Goal: Communication & Community: Answer question/provide support

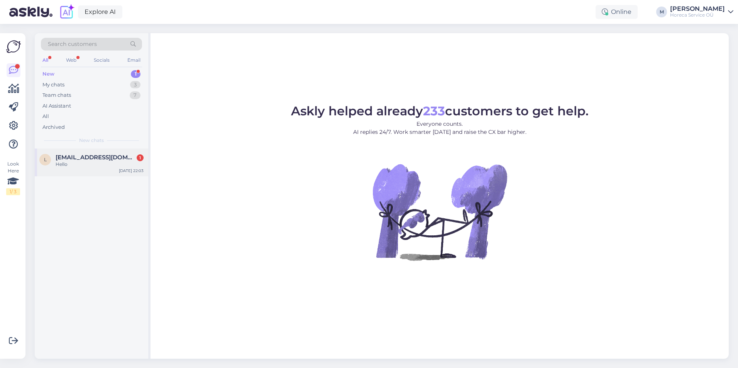
click at [89, 163] on div "Hello" at bounding box center [100, 164] width 88 height 7
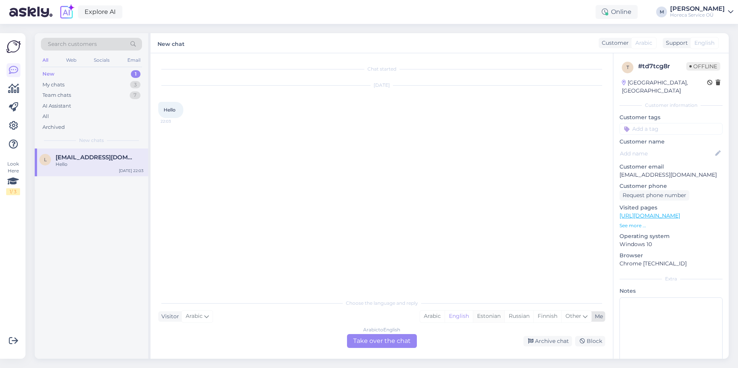
click at [481, 317] on div "Estonian" at bounding box center [489, 317] width 32 height 12
click at [391, 338] on div "Arabic to Estonian Take over the chat" at bounding box center [382, 341] width 70 height 14
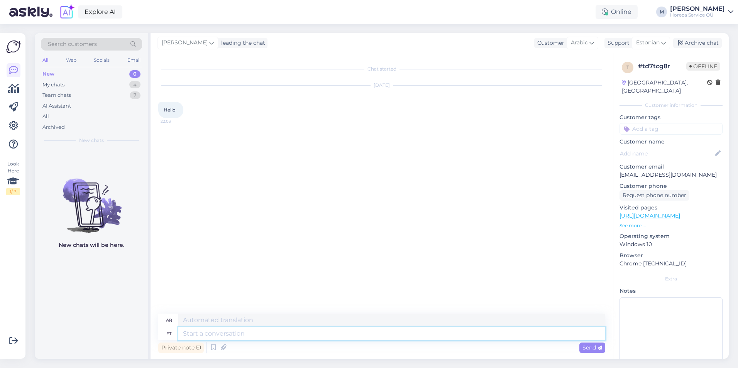
click at [268, 332] on textarea at bounding box center [391, 333] width 427 height 13
type textarea "Tere"
type textarea "مرحبًا"
type textarea "Tere!"
type textarea "مرحبًا!"
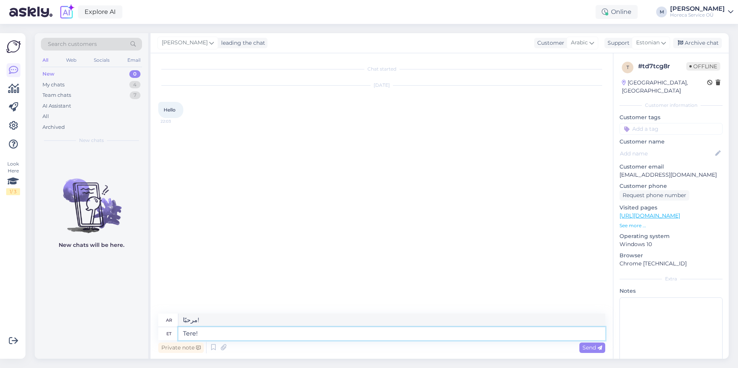
type textarea "Tere!"
drag, startPoint x: 256, startPoint y: 320, endPoint x: 148, endPoint y: 307, distance: 109.2
click at [148, 307] on div "Search customers All Web Socials Email New 0 My chats 4 Team chats 7 AI Assista…" at bounding box center [382, 196] width 694 height 326
click at [593, 350] on span "Send" at bounding box center [593, 347] width 20 height 7
click at [58, 88] on div "My chats" at bounding box center [53, 85] width 22 height 8
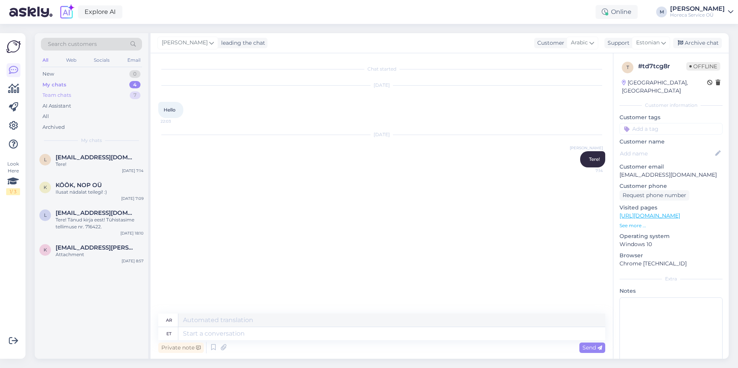
click at [55, 94] on div "Team chats" at bounding box center [56, 95] width 29 height 8
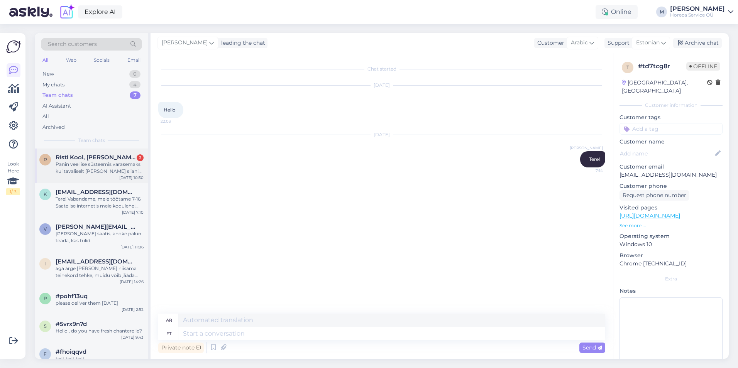
click at [105, 164] on div "Panin veel ise süsteemis varasemaks kui tavaliselt [PERSON_NAME] siiani pole [P…" at bounding box center [100, 168] width 88 height 14
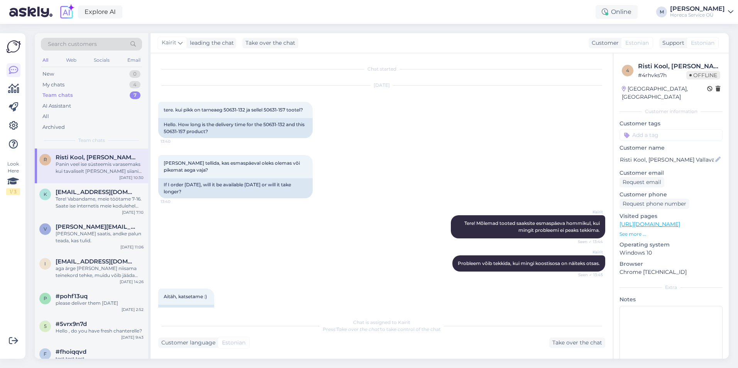
scroll to position [1990, 0]
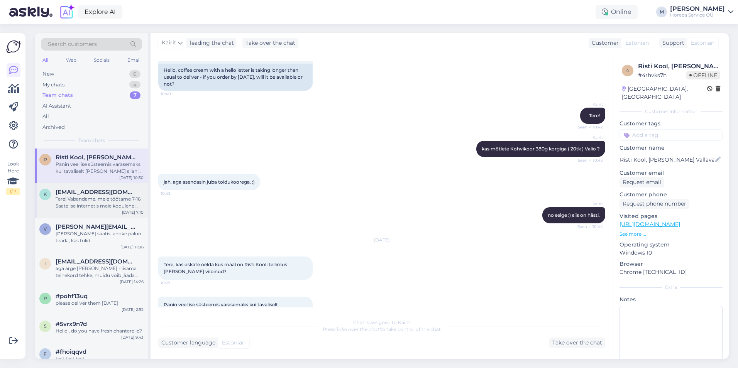
click at [93, 207] on div "Tere! Vabandame, meie töötame 7-16. Saate ise internetis meie kodulehel sisse l…" at bounding box center [100, 203] width 88 height 14
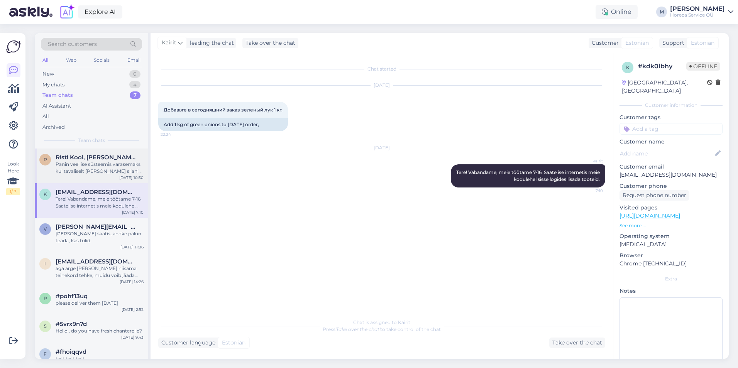
click at [93, 167] on div "Panin veel ise süsteemis varasemaks kui tavaliselt [PERSON_NAME] siiani pole [P…" at bounding box center [100, 168] width 88 height 14
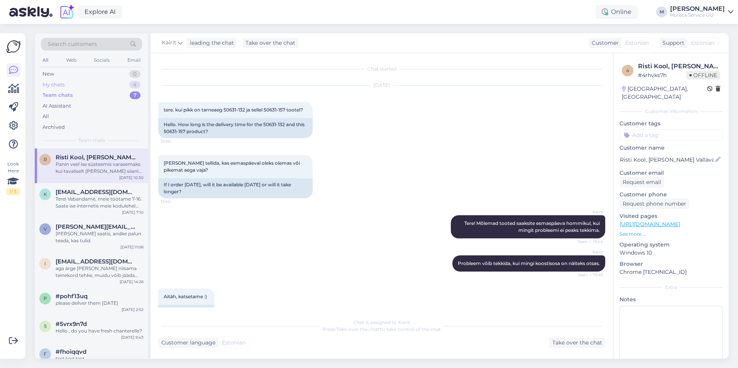
scroll to position [1990, 0]
